Goal: Task Accomplishment & Management: Manage account settings

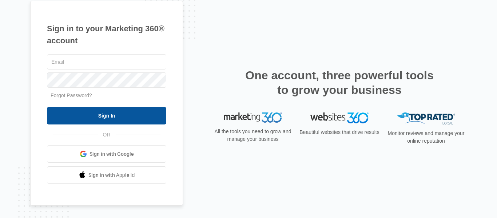
type input "[EMAIL_ADDRESS][DOMAIN_NAME]"
click at [101, 119] on input "Sign In" at bounding box center [106, 115] width 119 height 17
